Goal: Information Seeking & Learning: Find specific page/section

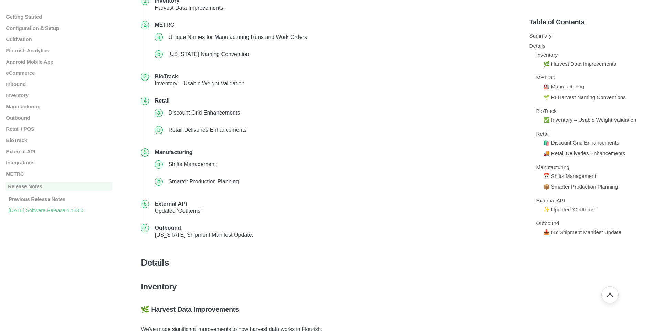
scroll to position [172, 0]
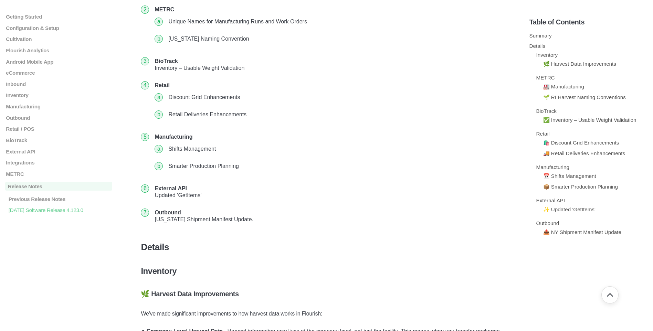
click at [166, 149] on li "Shifts Management" at bounding box center [337, 148] width 343 height 17
click at [177, 149] on li "Shifts Management" at bounding box center [337, 148] width 343 height 17
click at [166, 149] on li "Shifts Management" at bounding box center [337, 148] width 343 height 17
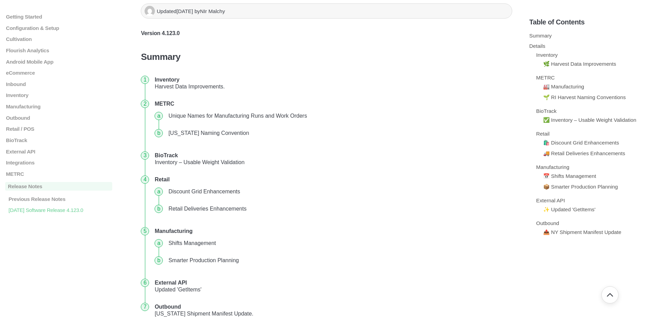
scroll to position [69, 0]
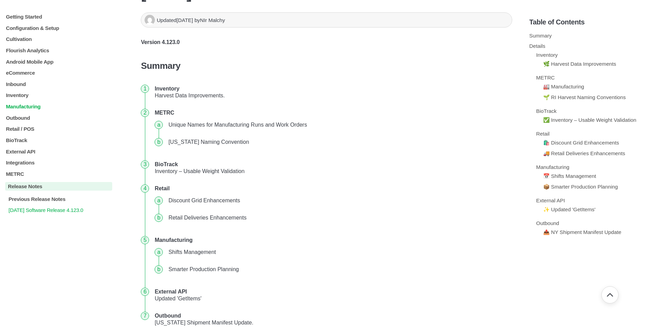
click at [33, 106] on p "Manufacturing" at bounding box center [58, 107] width 107 height 6
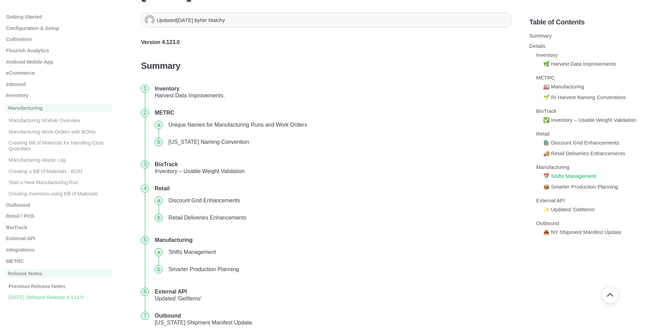
click at [570, 179] on link "📅 Shifts Management" at bounding box center [569, 176] width 53 height 6
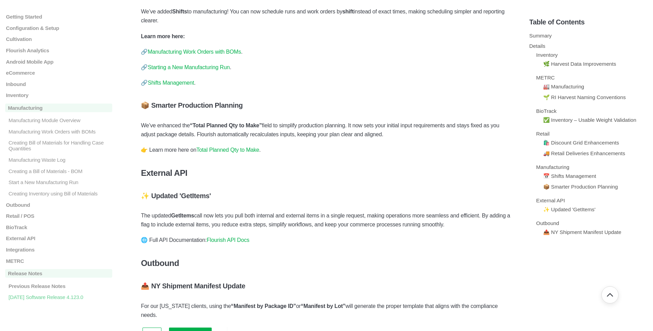
click at [170, 86] on link "Shifts Management" at bounding box center [171, 83] width 46 height 6
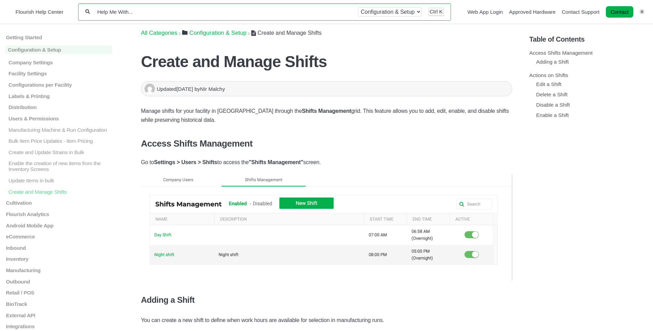
click at [170, 11] on input "Help Me With..." at bounding box center [223, 12] width 255 height 7
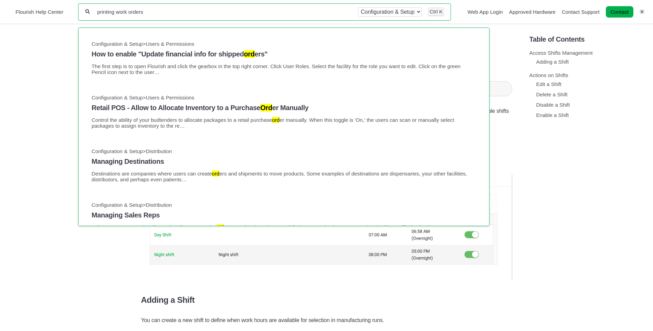
type input "printing work orders"
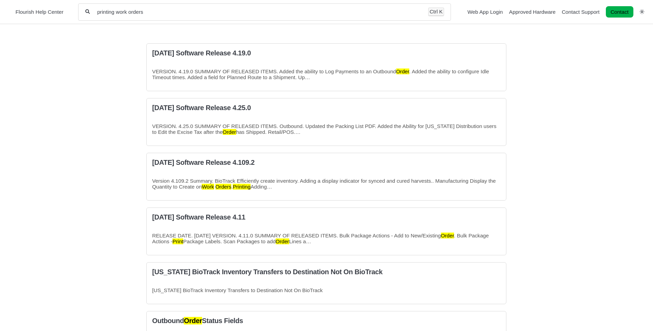
click at [172, 17] on div "printing work orders All categories Ctrl K" at bounding box center [264, 11] width 373 height 17
click at [170, 13] on input "printing work orders" at bounding box center [258, 12] width 325 height 7
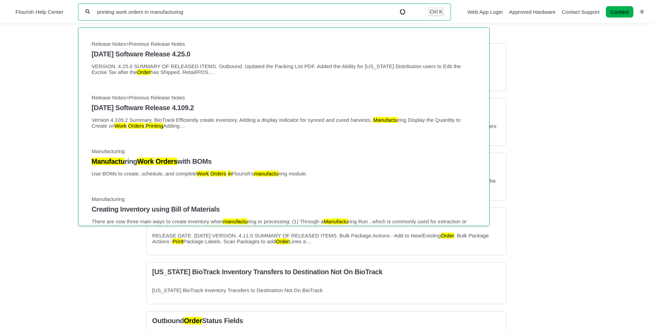
type input "printing work orders in manufacturing"
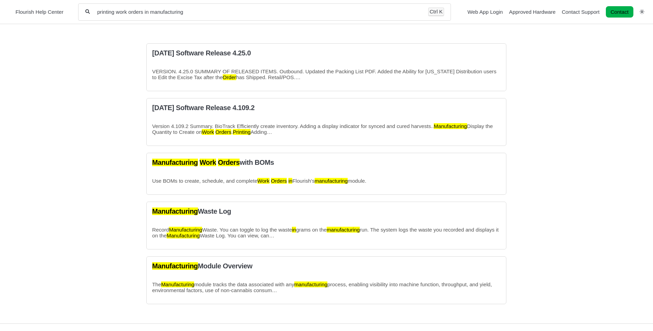
click at [203, 15] on div "printing work orders in manufacturing All categories Ctrl K" at bounding box center [264, 11] width 373 height 17
drag, startPoint x: 212, startPoint y: 12, endPoint x: 147, endPoint y: 12, distance: 65.0
click at [147, 12] on input "printing work orders in manufacturing" at bounding box center [258, 12] width 325 height 7
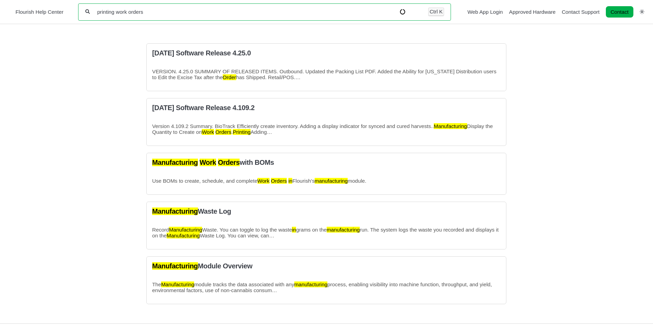
type input "printing work orders"
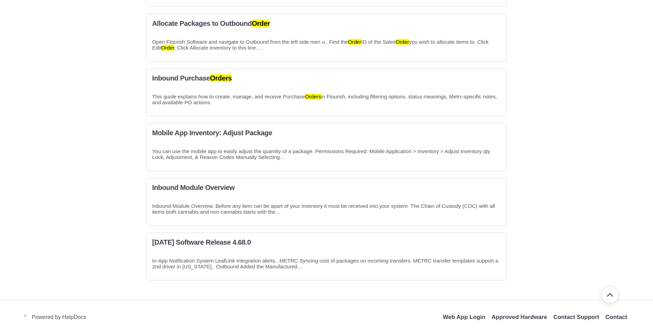
scroll to position [355, 0]
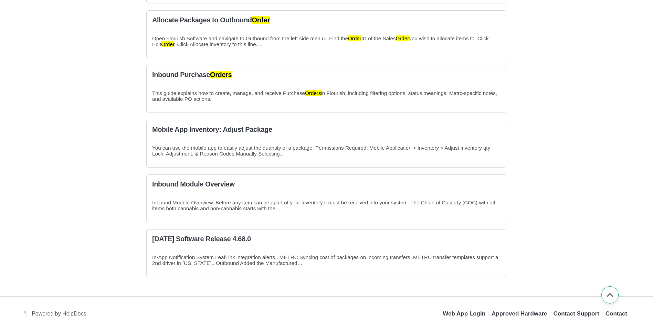
click at [605, 294] on button "Go back to top of document" at bounding box center [609, 294] width 17 height 17
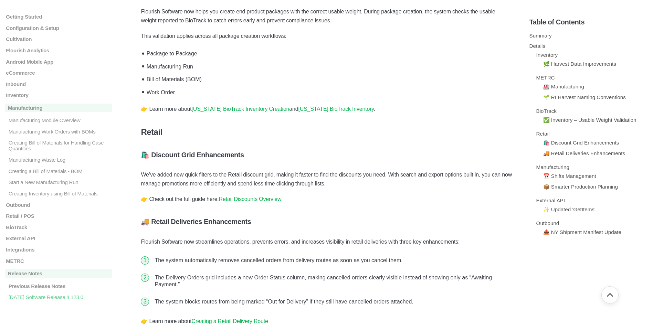
scroll to position [741, 0]
